Goal: Task Accomplishment & Management: Manage account settings

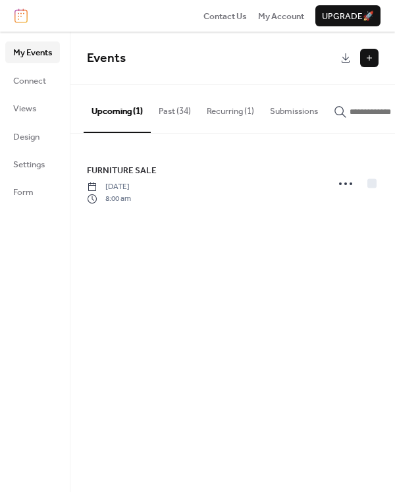
click at [190, 112] on button "Past (34)" at bounding box center [175, 108] width 48 height 46
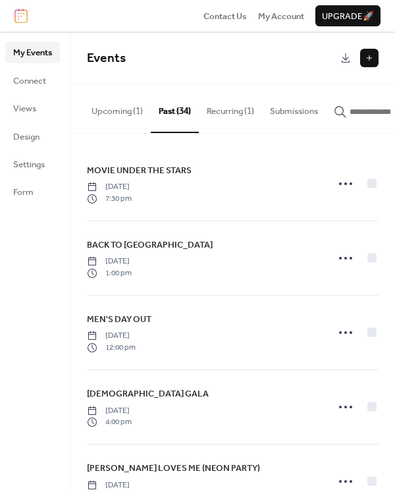
click at [238, 109] on button "Recurring (1)" at bounding box center [230, 108] width 63 height 46
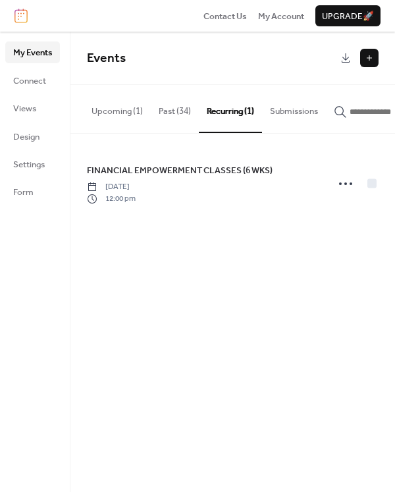
click at [118, 111] on button "Upcoming (1)" at bounding box center [117, 108] width 67 height 46
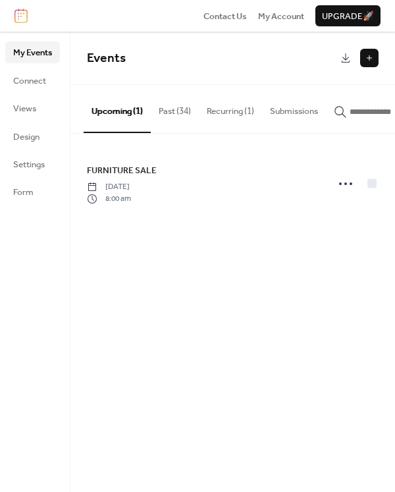
click at [236, 113] on button "Recurring (1)" at bounding box center [230, 108] width 63 height 46
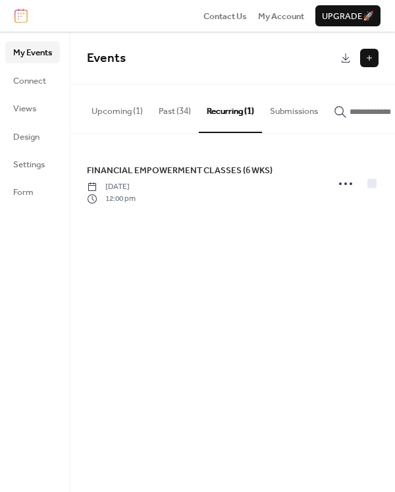
click at [175, 110] on button "Past (34)" at bounding box center [175, 108] width 48 height 46
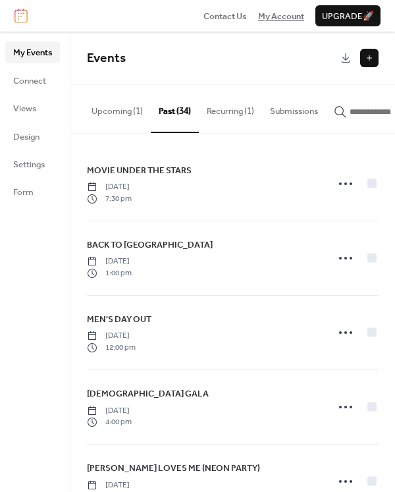
click at [274, 13] on span "My Account" at bounding box center [281, 16] width 46 height 13
click at [114, 110] on button "Upcoming (1)" at bounding box center [117, 108] width 67 height 46
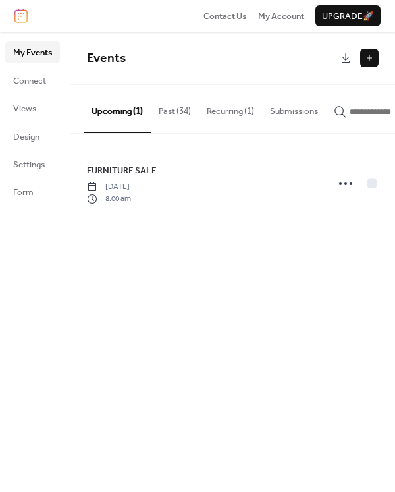
click at [183, 113] on button "Past (34)" at bounding box center [175, 108] width 48 height 46
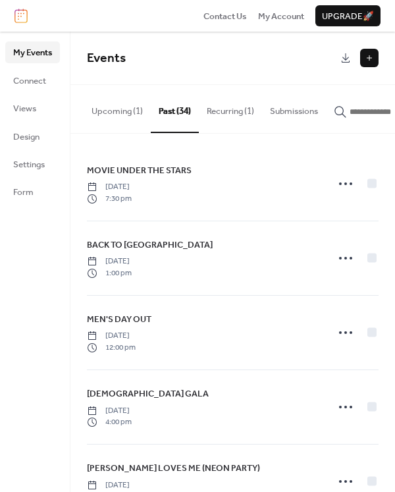
click at [121, 111] on button "Upcoming (1)" at bounding box center [117, 108] width 67 height 46
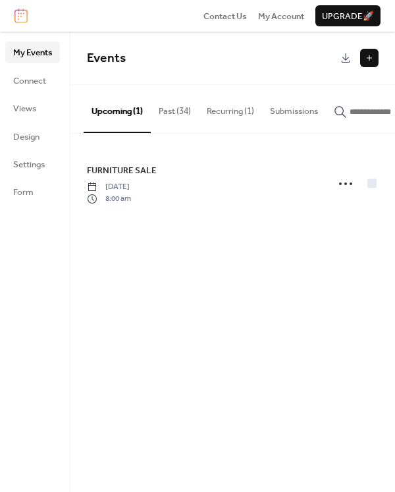
click at [313, 109] on button "Submissions" at bounding box center [294, 108] width 64 height 46
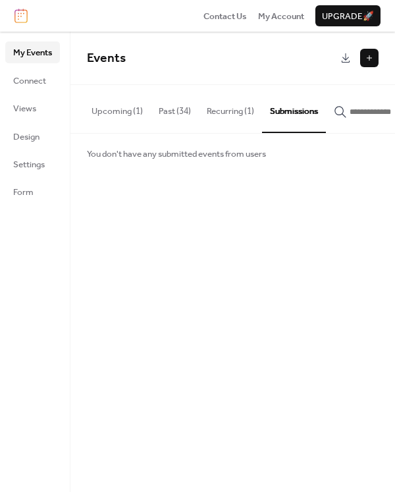
click at [246, 111] on button "Recurring (1)" at bounding box center [230, 108] width 63 height 46
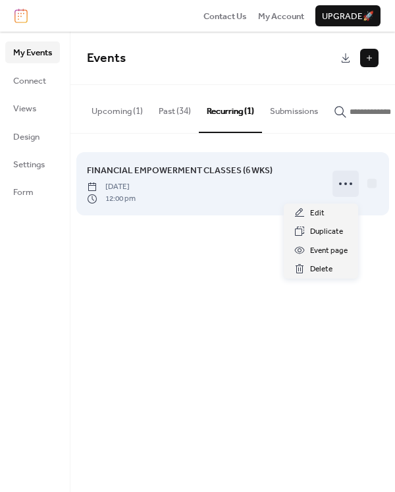
click at [345, 185] on circle at bounding box center [345, 183] width 3 height 3
click at [348, 189] on icon at bounding box center [345, 183] width 21 height 21
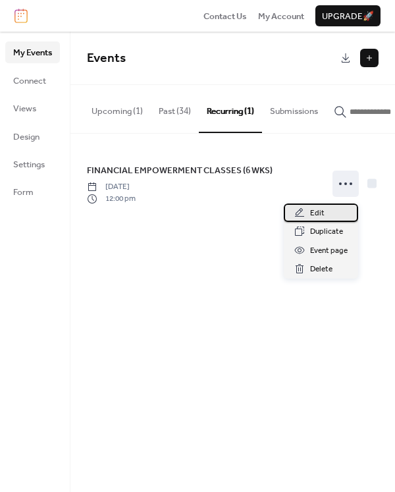
click at [318, 210] on span "Edit" at bounding box center [317, 213] width 14 height 13
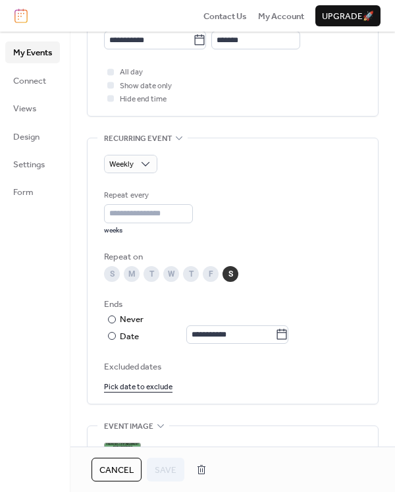
scroll to position [593, 0]
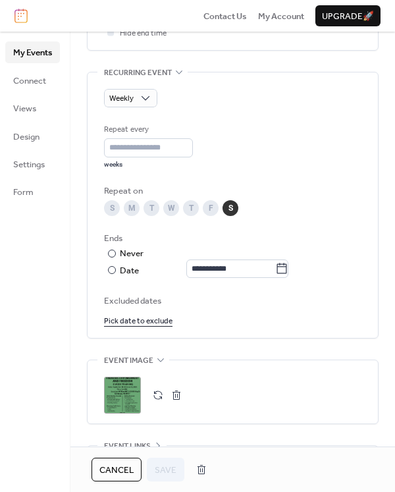
click at [156, 319] on link "Pick date to exclude" at bounding box center [138, 320] width 68 height 14
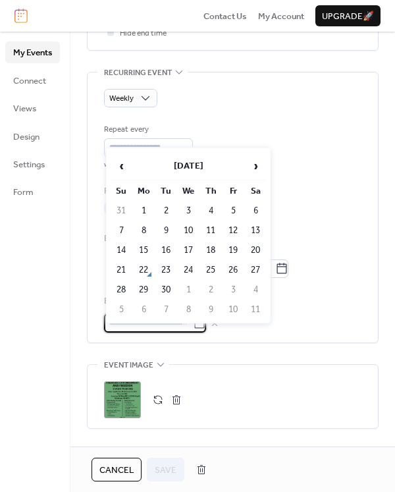
click at [321, 128] on div "Repeat every * weeks" at bounding box center [232, 145] width 257 height 45
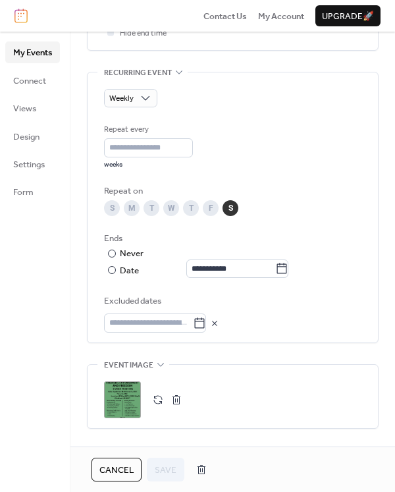
click at [220, 324] on icon at bounding box center [214, 323] width 11 height 11
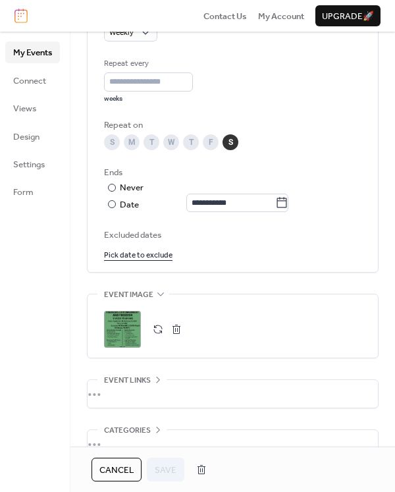
scroll to position [775, 0]
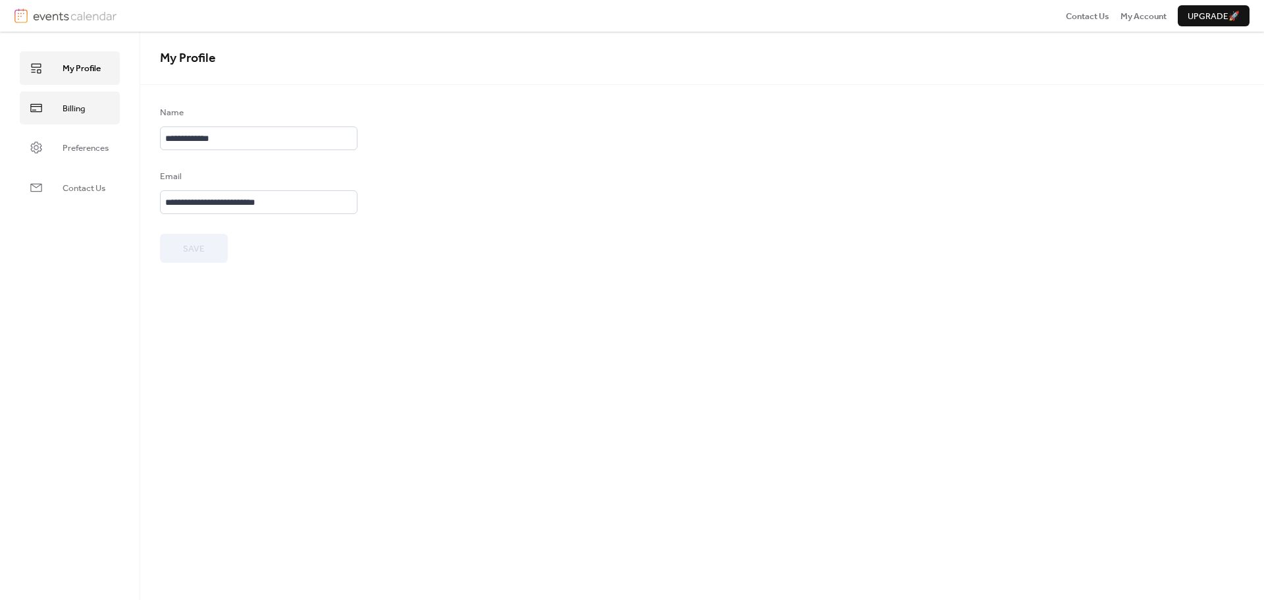
click at [72, 108] on span "Billing" at bounding box center [74, 108] width 22 height 13
click at [1195, 12] on span "Upgrade 🚀" at bounding box center [1214, 16] width 52 height 13
click at [1145, 14] on span "My Account" at bounding box center [1144, 16] width 46 height 13
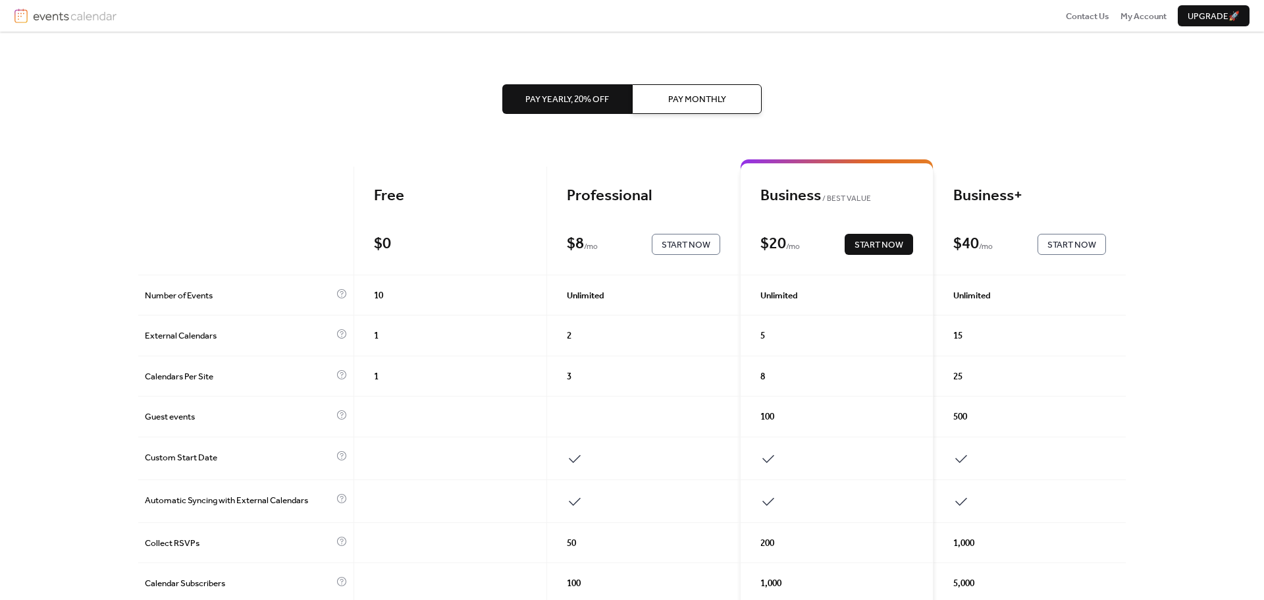
click at [890, 248] on span "Start Now" at bounding box center [879, 244] width 49 height 13
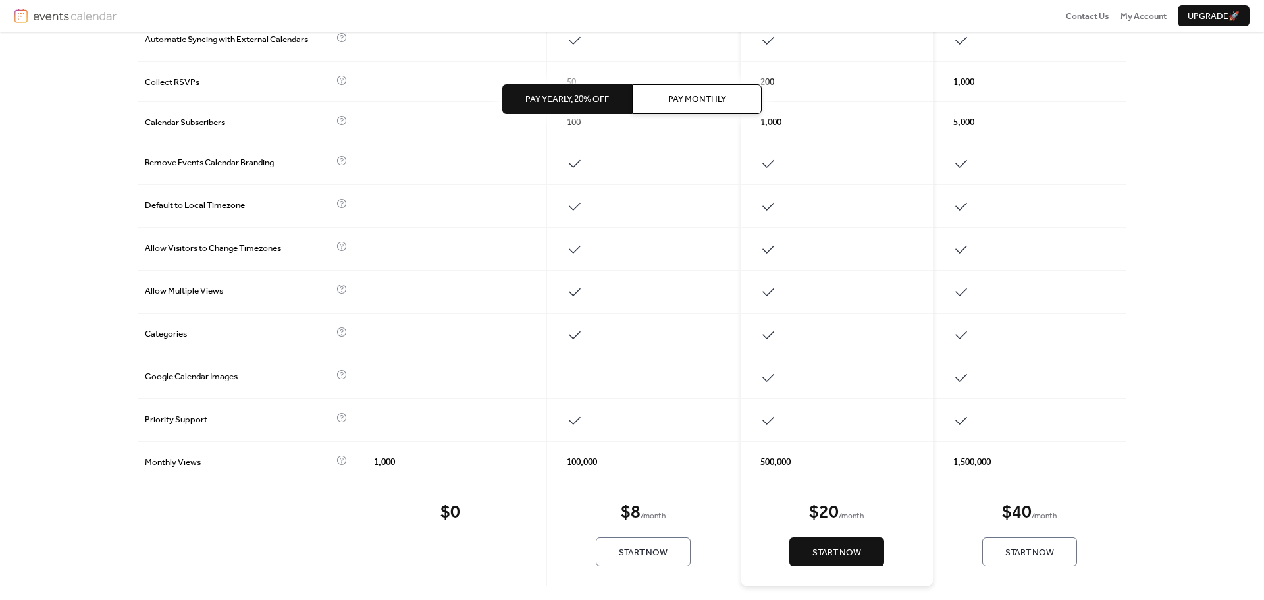
scroll to position [473, 0]
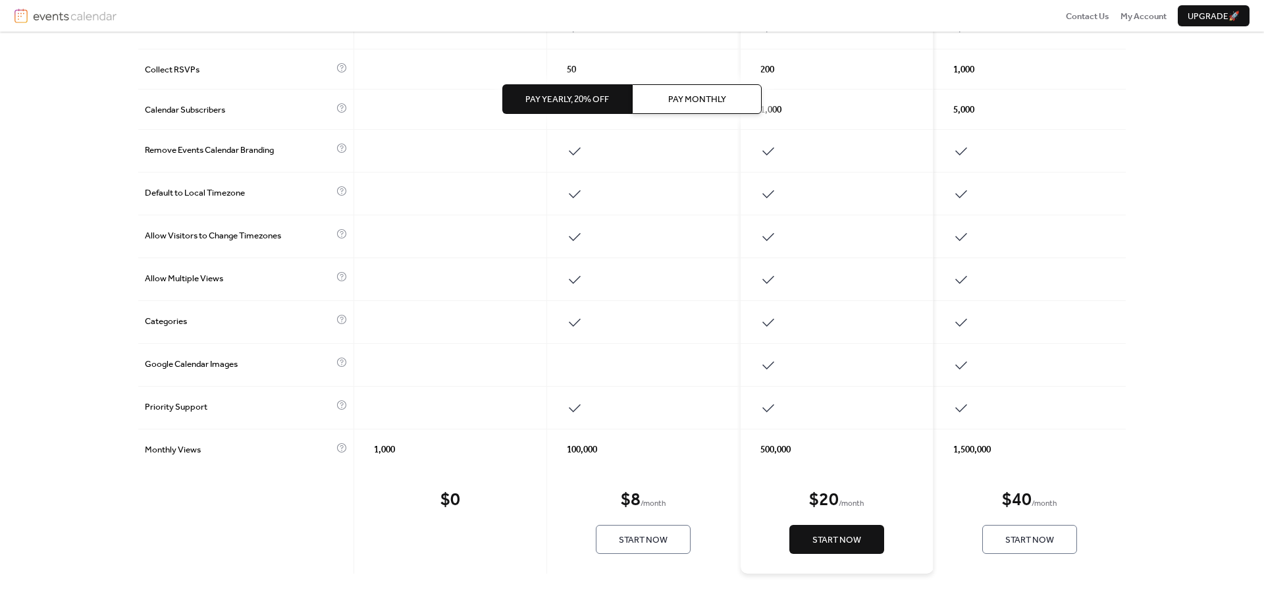
click at [844, 539] on span "Start Now" at bounding box center [837, 539] width 49 height 13
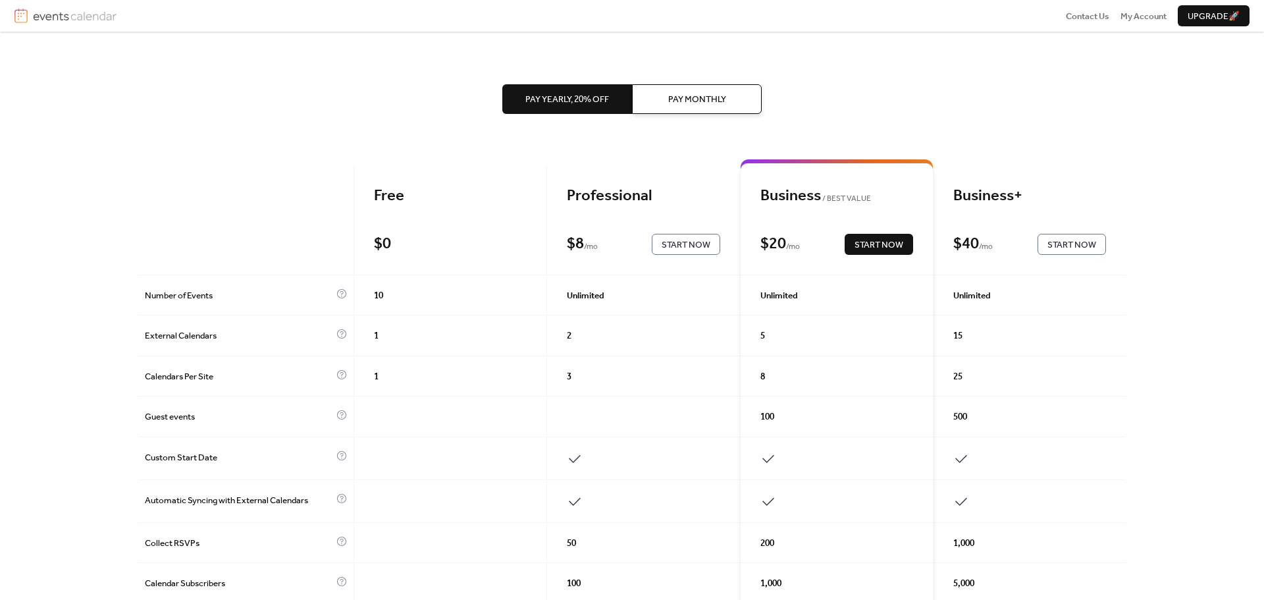
click at [701, 93] on span "Pay Monthly" at bounding box center [697, 99] width 58 height 13
click at [885, 246] on span "Start Now" at bounding box center [879, 244] width 49 height 13
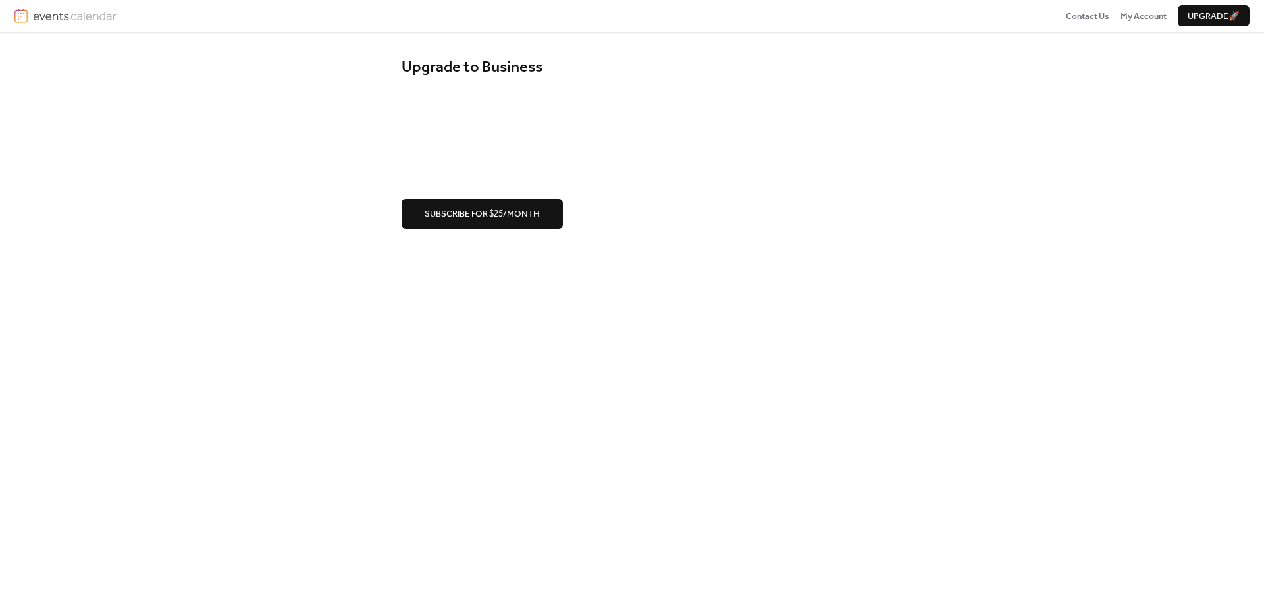
click at [493, 213] on span "Subscribe for $25/month" at bounding box center [482, 213] width 115 height 13
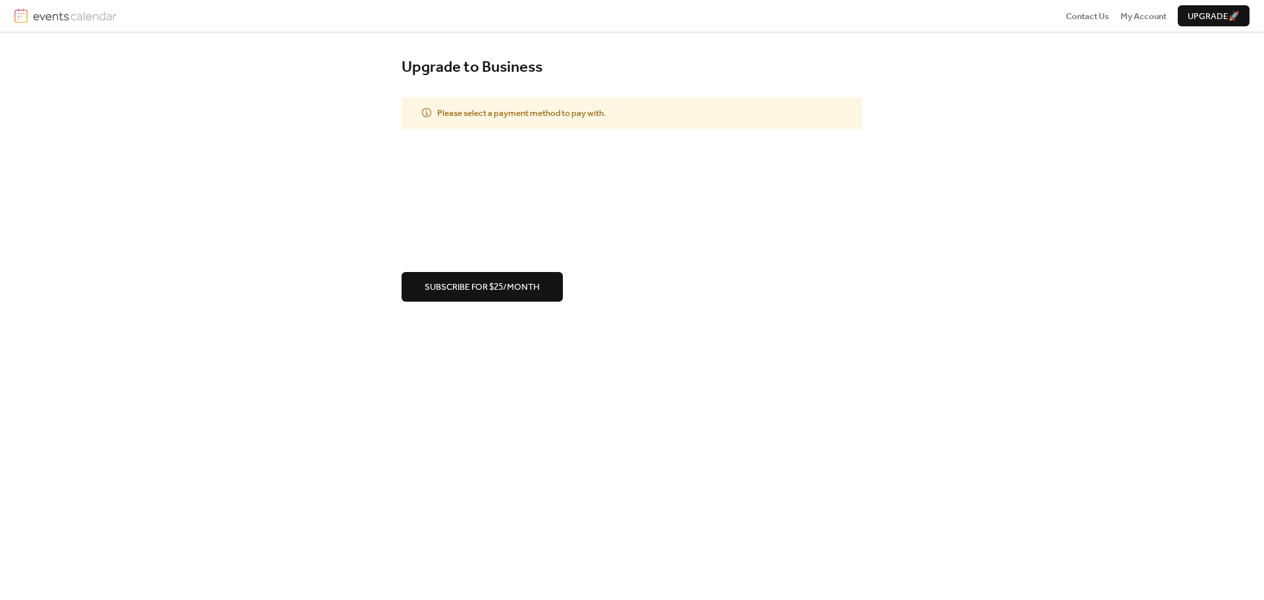
click at [521, 288] on span "Subscribe for $25/month" at bounding box center [482, 287] width 115 height 13
click at [507, 305] on span "Subscribe for $25/month" at bounding box center [482, 301] width 115 height 13
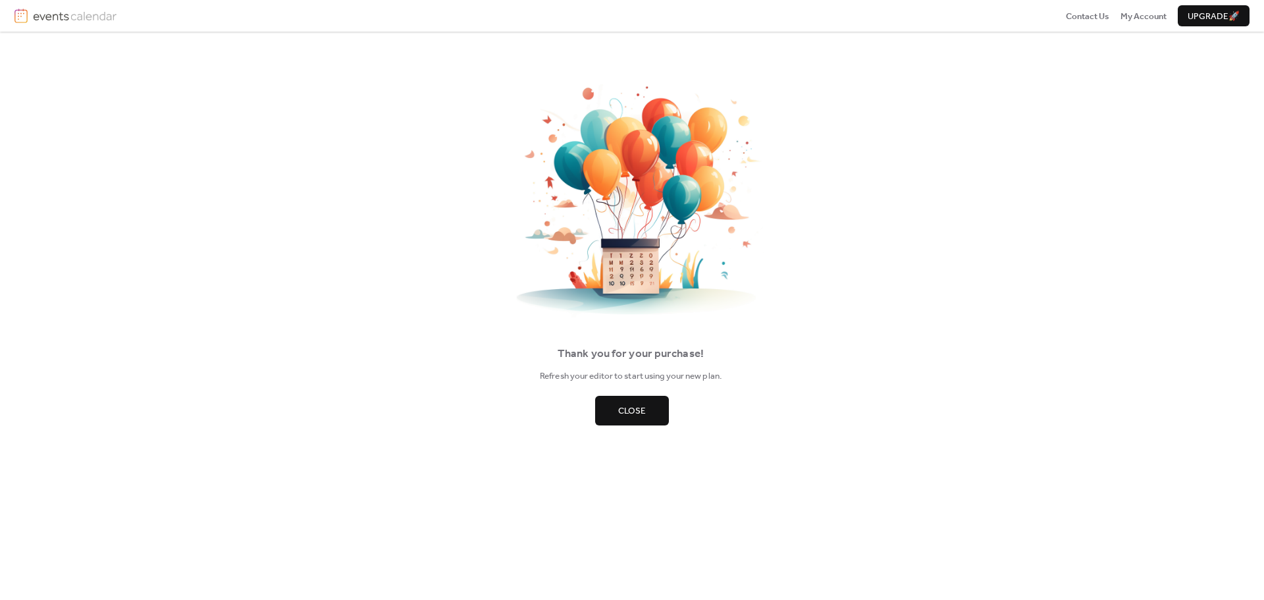
click at [644, 411] on span "Close" at bounding box center [632, 410] width 28 height 13
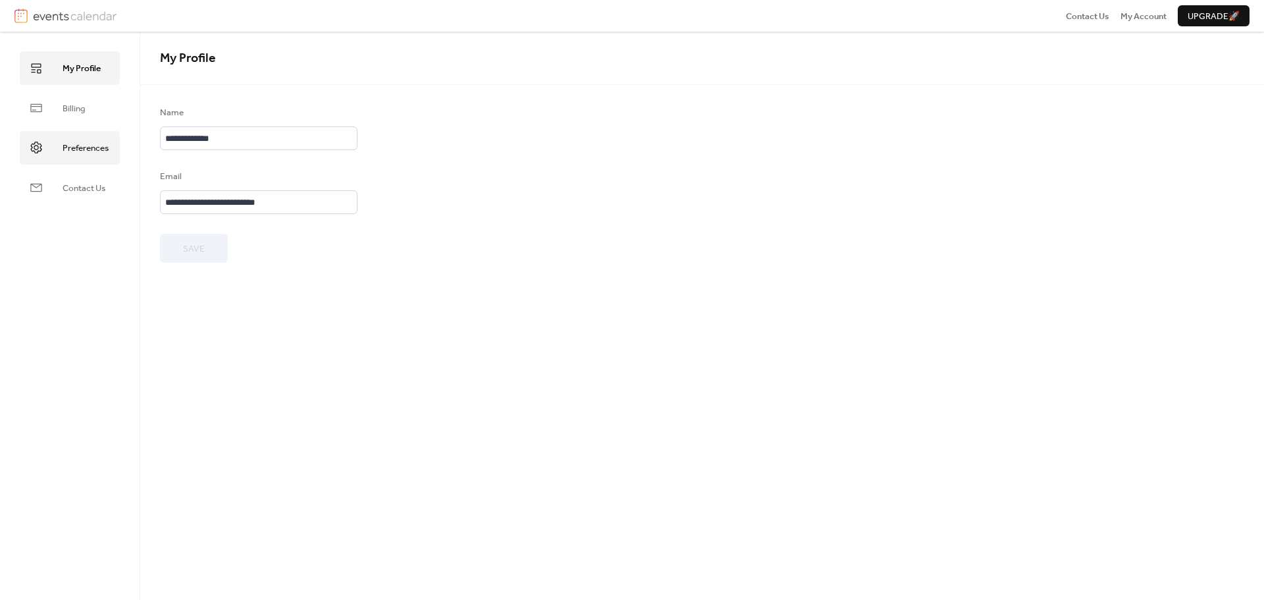
click at [77, 145] on span "Preferences" at bounding box center [86, 148] width 46 height 13
click at [85, 66] on span "My Profile" at bounding box center [82, 68] width 38 height 13
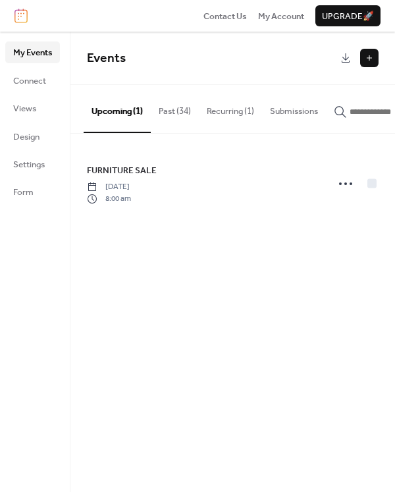
click at [182, 111] on button "Past (34)" at bounding box center [175, 108] width 48 height 46
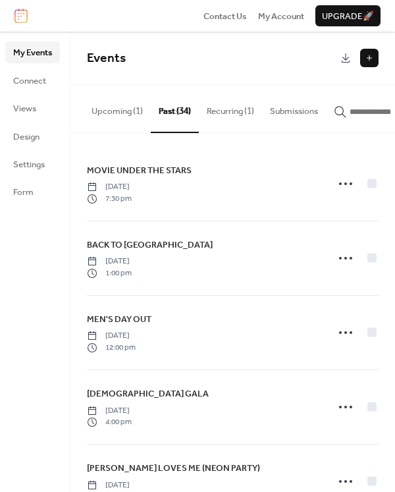
click at [242, 111] on button "Recurring (1)" at bounding box center [230, 108] width 63 height 46
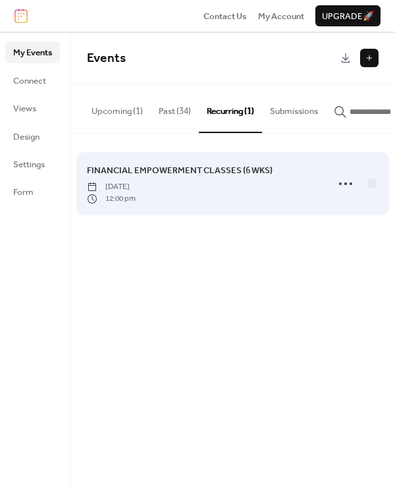
click at [205, 174] on span "FINANCIAL EMPOWERMENT CLASSES (6 WKS)" at bounding box center [180, 170] width 186 height 13
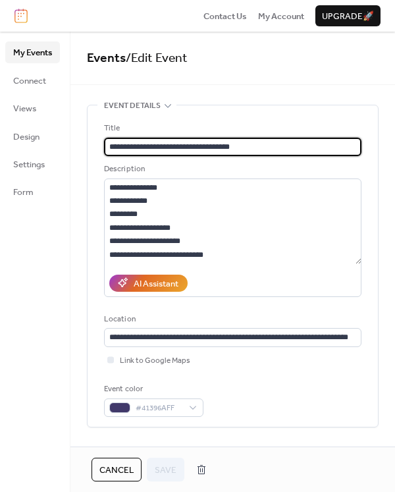
type input "**********"
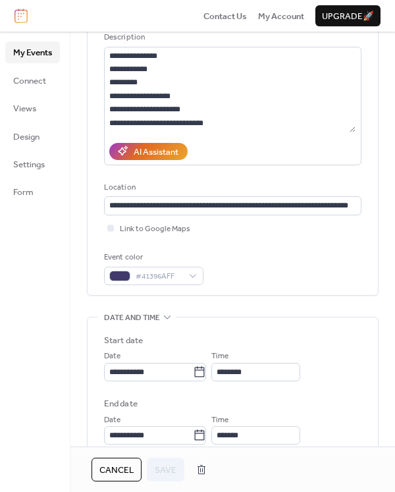
scroll to position [198, 0]
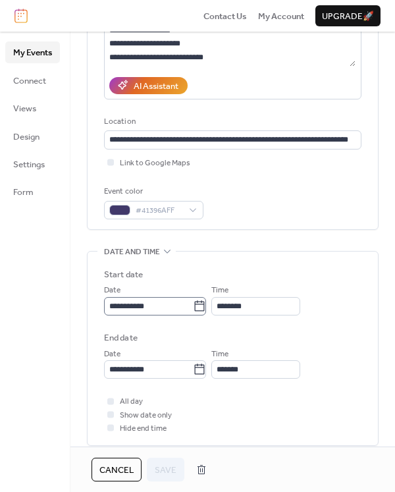
click at [206, 306] on icon at bounding box center [199, 306] width 13 height 13
click at [193, 306] on input "**********" at bounding box center [148, 306] width 89 height 18
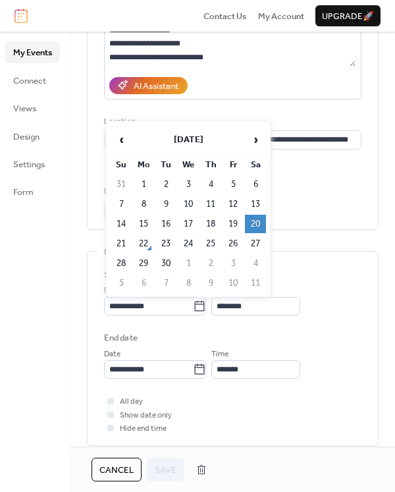
click at [256, 224] on td "20" at bounding box center [255, 224] width 21 height 18
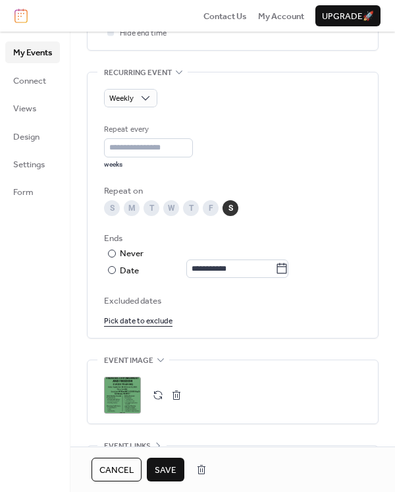
scroll to position [775, 0]
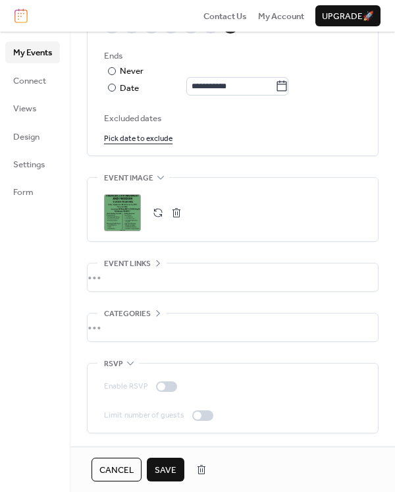
click at [170, 470] on span "Save" at bounding box center [166, 470] width 22 height 13
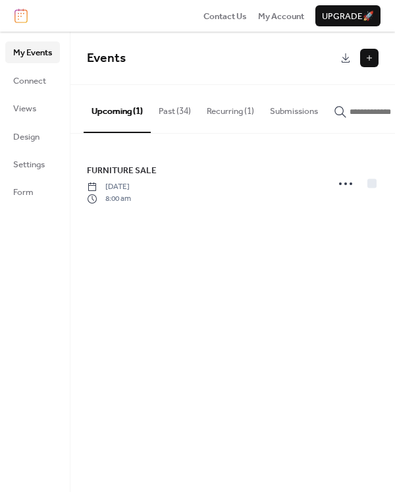
click at [119, 113] on button "Upcoming (1)" at bounding box center [117, 108] width 67 height 47
click at [244, 111] on button "Recurring (1)" at bounding box center [230, 108] width 63 height 46
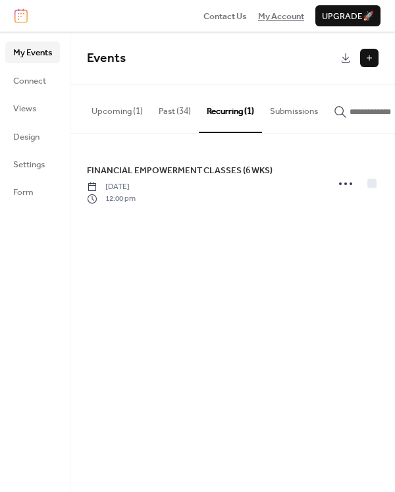
click at [285, 15] on span "My Account" at bounding box center [281, 16] width 46 height 13
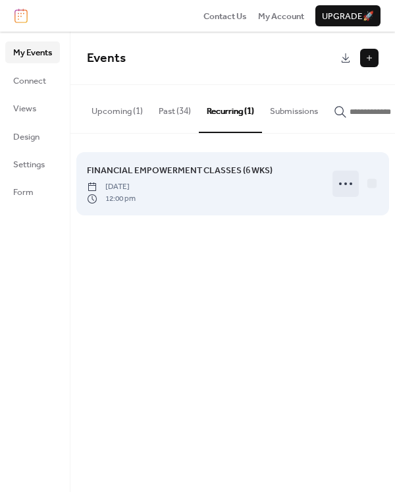
click at [342, 186] on icon at bounding box center [345, 183] width 21 height 21
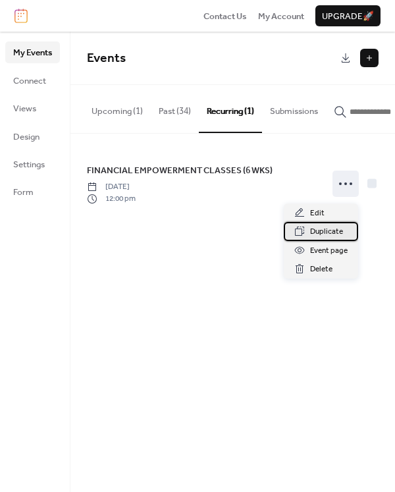
click at [327, 233] on span "Duplicate" at bounding box center [326, 231] width 33 height 13
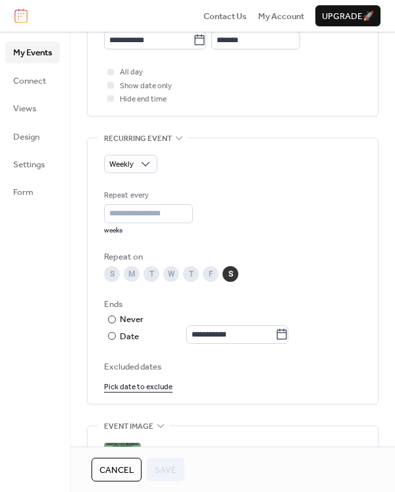
scroll to position [775, 0]
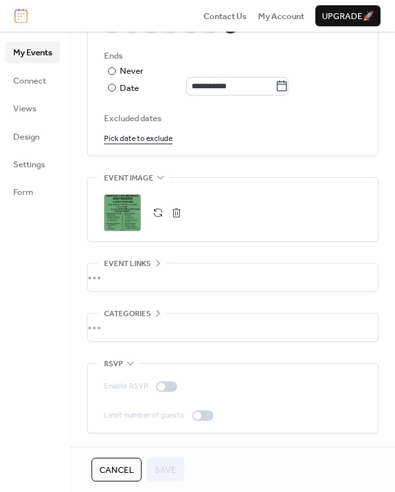
click at [261, 335] on div "•••" at bounding box center [233, 327] width 290 height 28
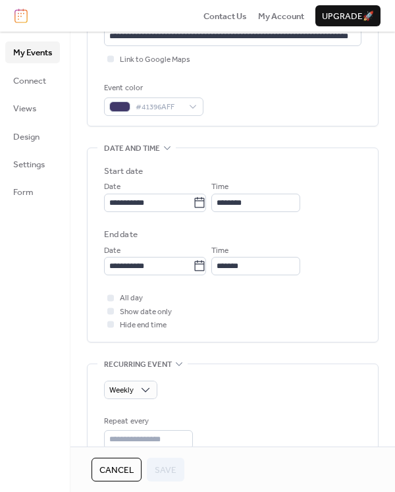
scroll to position [235, 0]
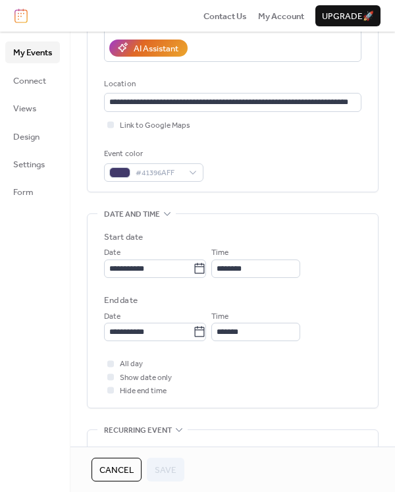
click at [198, 234] on label "Start date" at bounding box center [232, 236] width 257 height 13
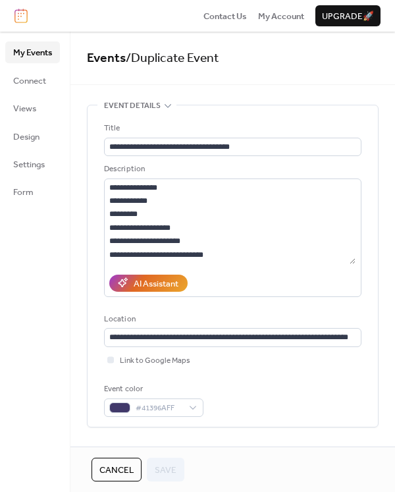
scroll to position [27, 0]
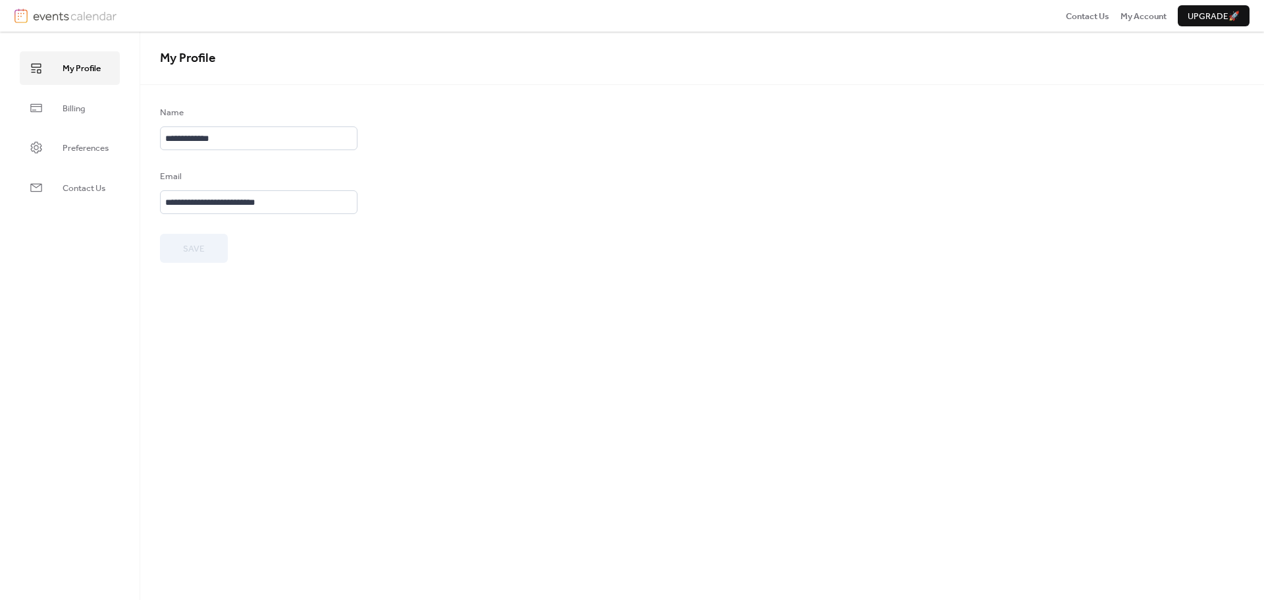
click at [1208, 16] on span "Upgrade 🚀" at bounding box center [1214, 16] width 52 height 13
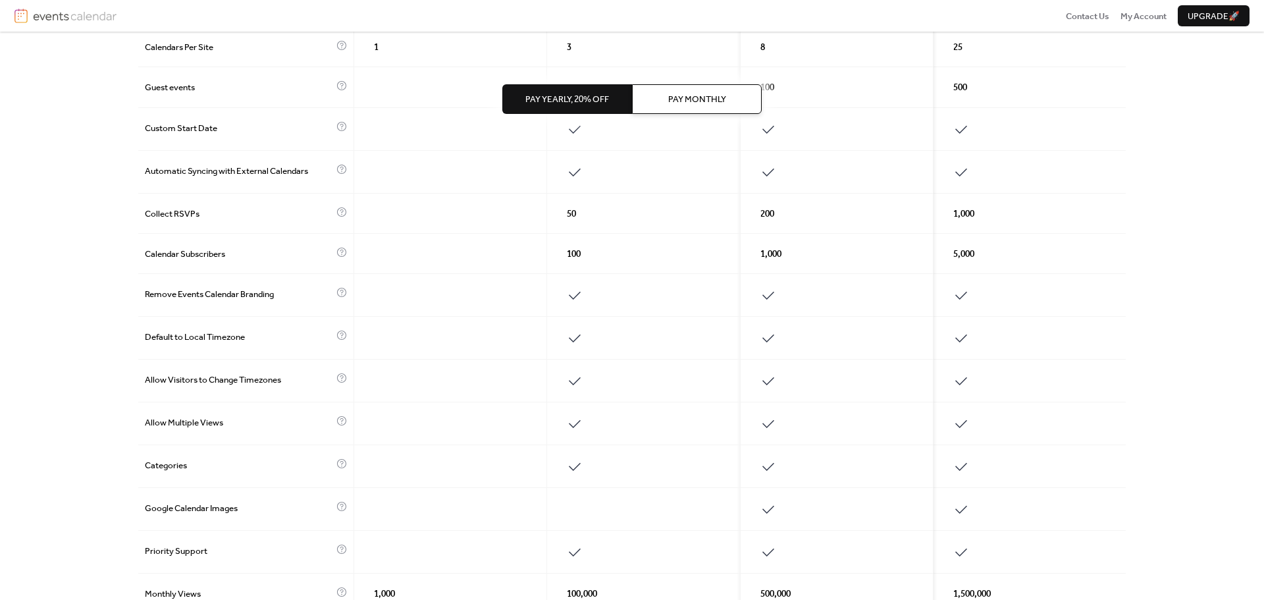
scroll to position [473, 0]
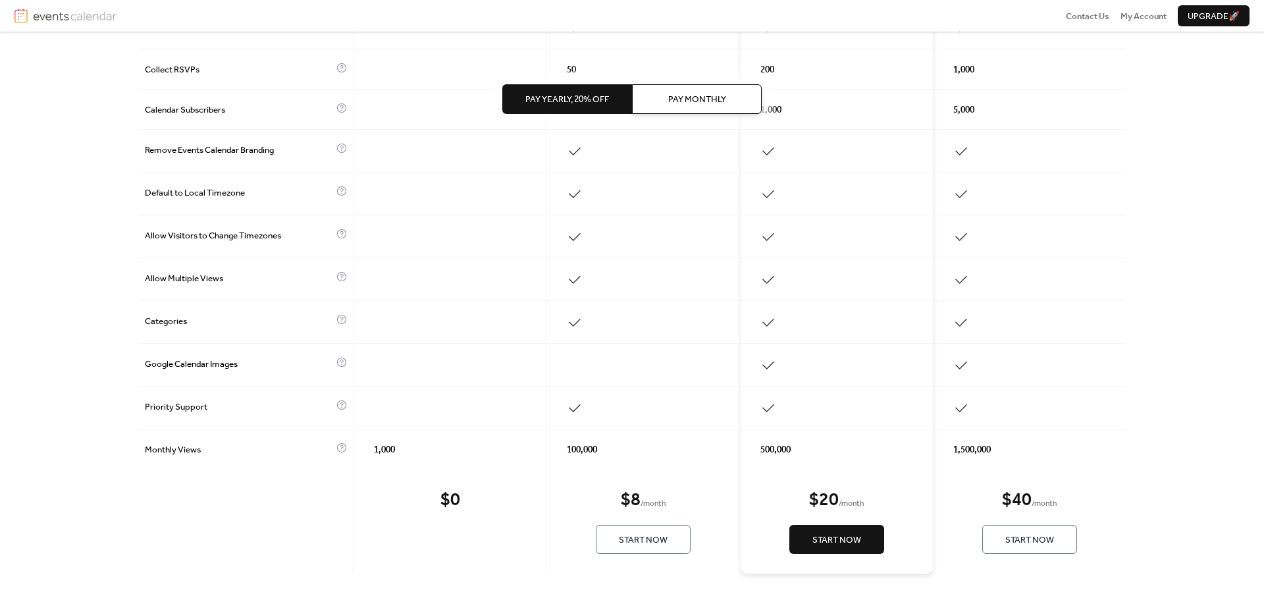
click at [173, 112] on span "Calendar Subscribers" at bounding box center [239, 109] width 188 height 13
click at [338, 107] on div "Calendar Subscribers" at bounding box center [246, 110] width 216 height 40
click at [344, 106] on icon at bounding box center [342, 108] width 11 height 11
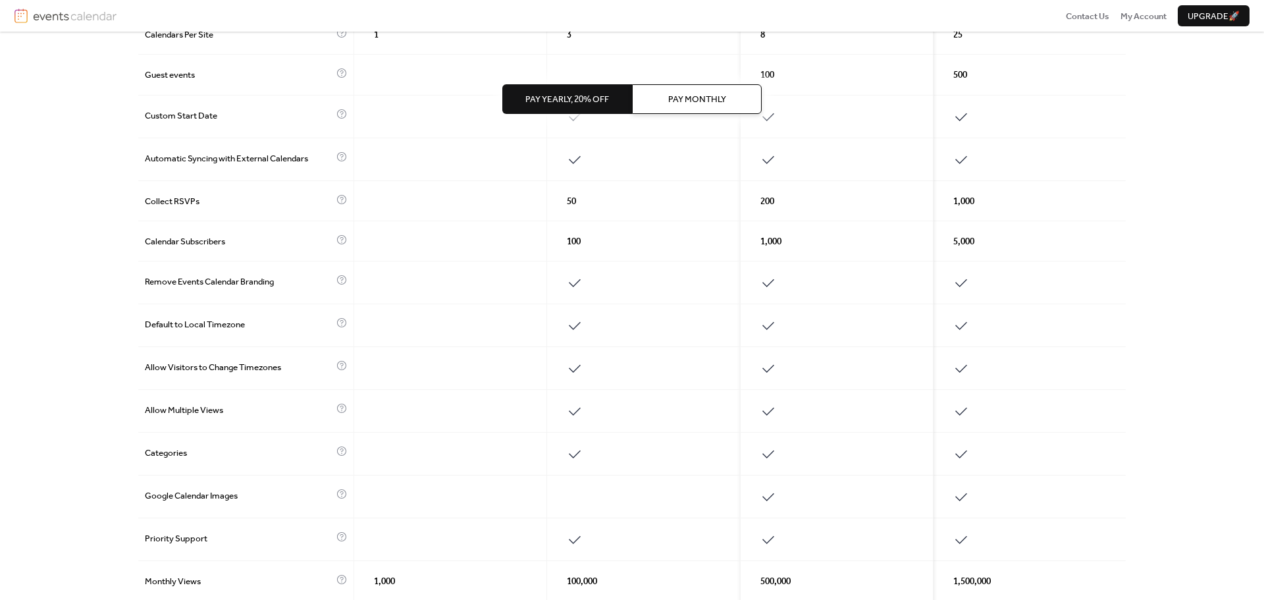
scroll to position [144, 0]
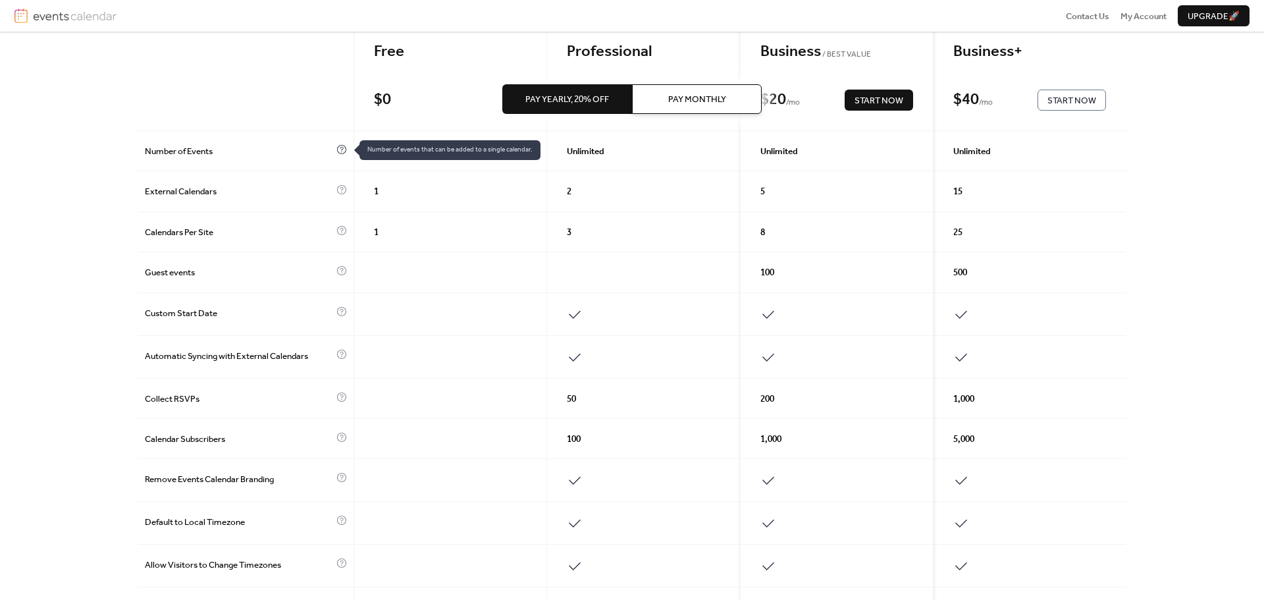
click at [345, 146] on icon at bounding box center [342, 149] width 11 height 11
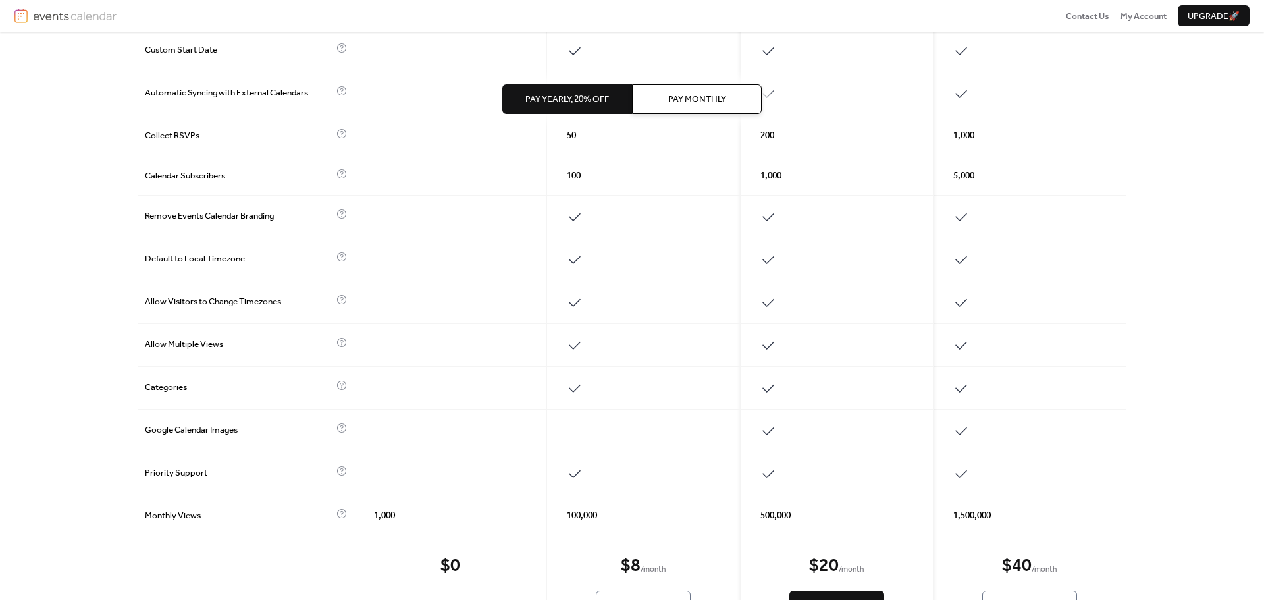
scroll to position [473, 0]
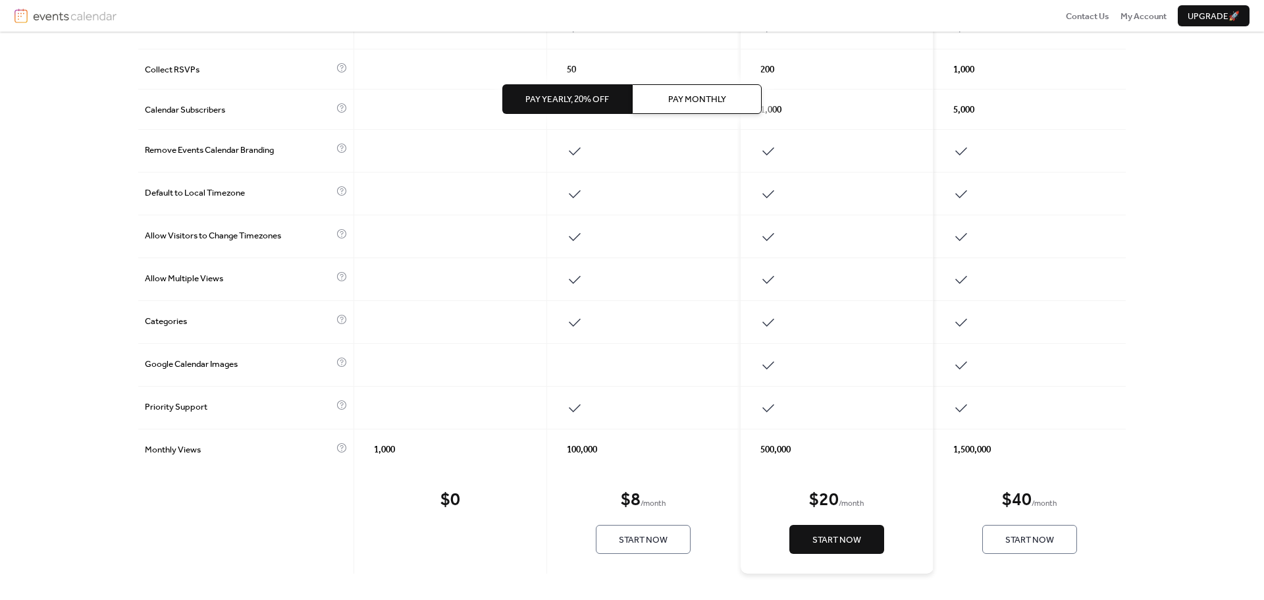
click at [1208, 13] on span "Upgrade 🚀" at bounding box center [1214, 16] width 52 height 13
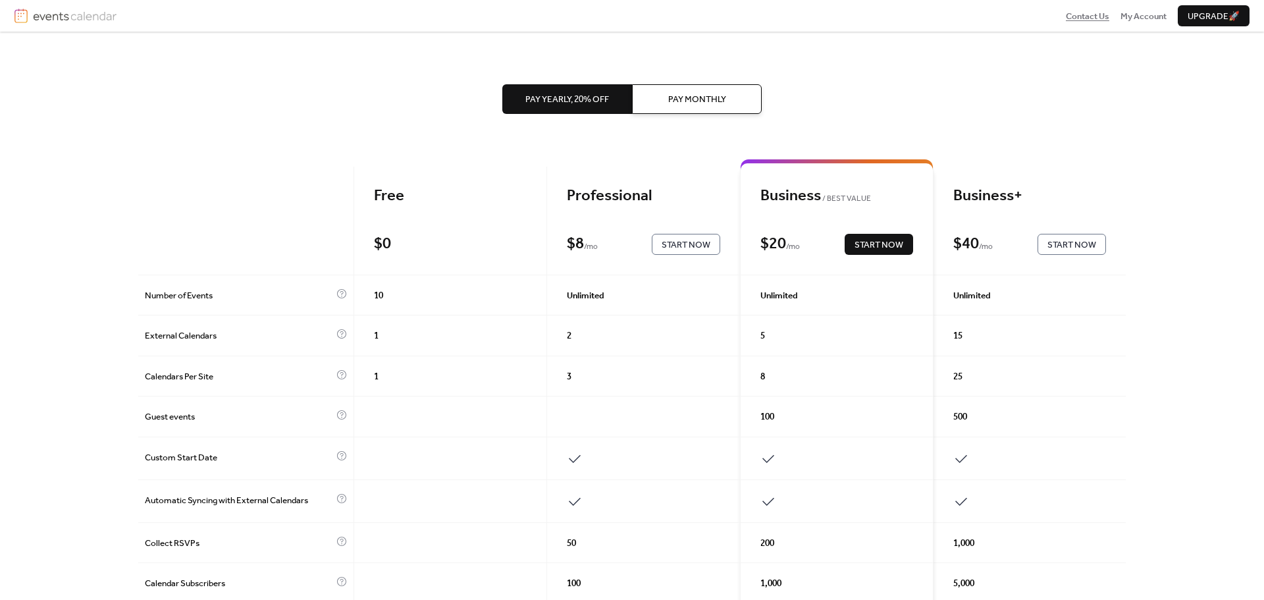
click at [1087, 18] on span "Contact Us" at bounding box center [1087, 16] width 43 height 13
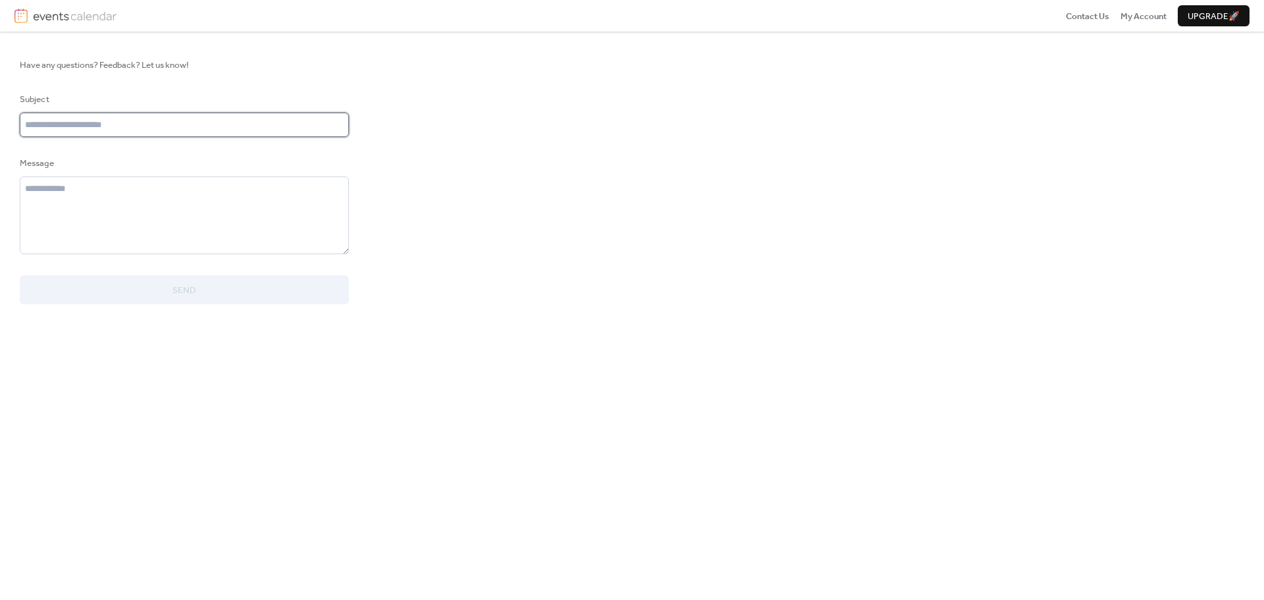
click at [68, 125] on input "text" at bounding box center [184, 125] width 329 height 24
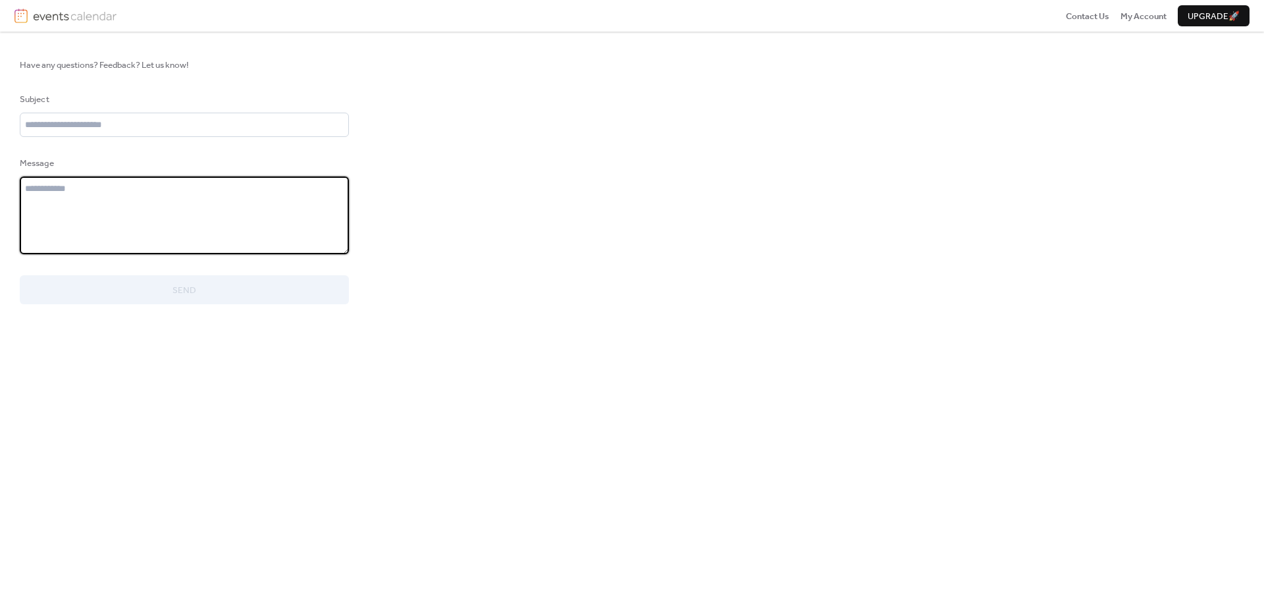
click at [77, 203] on textarea at bounding box center [184, 215] width 329 height 78
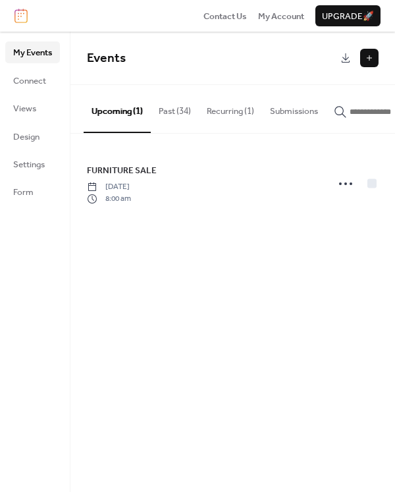
click at [117, 109] on button "Upcoming (1)" at bounding box center [117, 108] width 67 height 47
click at [242, 116] on button "Recurring (1)" at bounding box center [230, 108] width 63 height 46
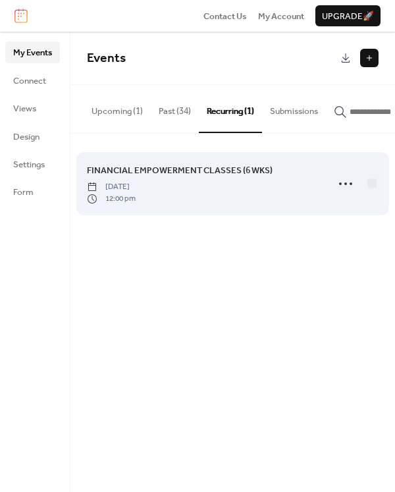
click at [229, 177] on span "FINANCIAL EMPOWERMENT CLASSES (6 WKS)" at bounding box center [180, 170] width 186 height 13
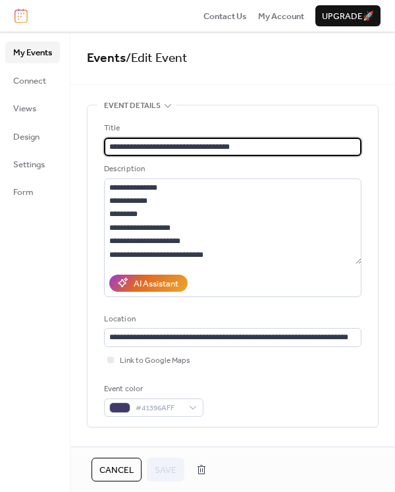
type input "**********"
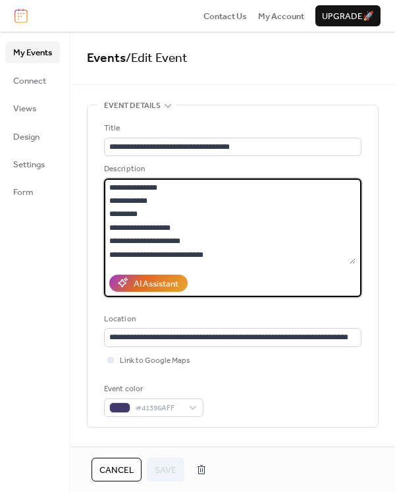
drag, startPoint x: 252, startPoint y: 256, endPoint x: 129, endPoint y: 204, distance: 132.8
click at [129, 204] on textarea "**********" at bounding box center [230, 221] width 252 height 86
click at [335, 245] on textarea "**********" at bounding box center [230, 221] width 252 height 86
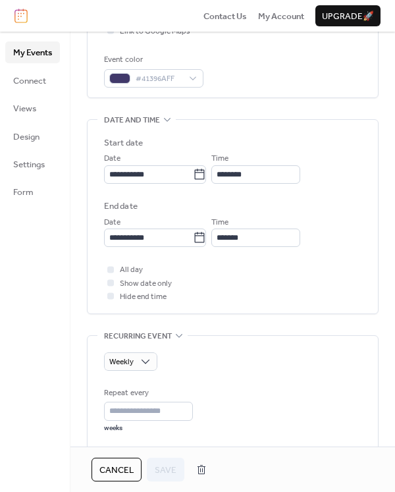
scroll to position [395, 0]
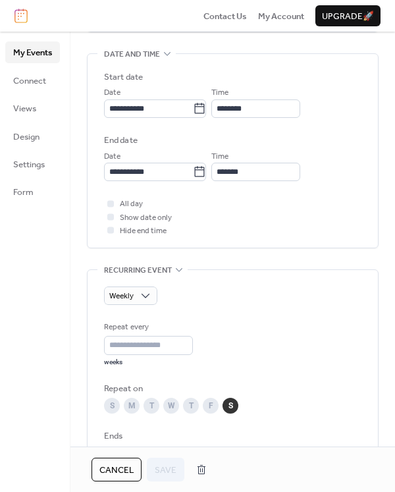
click at [150, 305] on div "**********" at bounding box center [232, 405] width 257 height 239
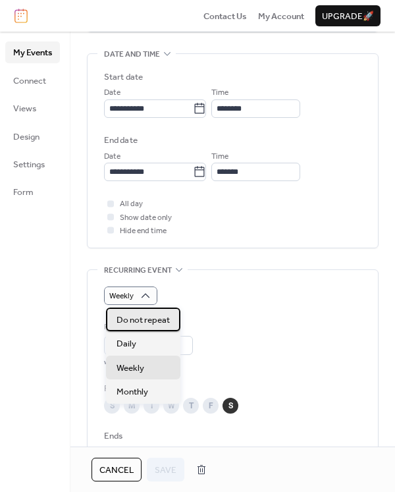
click at [154, 315] on span "Do not repeat" at bounding box center [143, 319] width 53 height 13
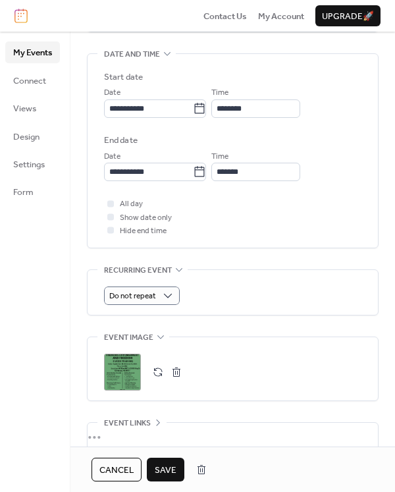
click at [161, 470] on span "Save" at bounding box center [166, 470] width 22 height 13
